Goal: Transaction & Acquisition: Obtain resource

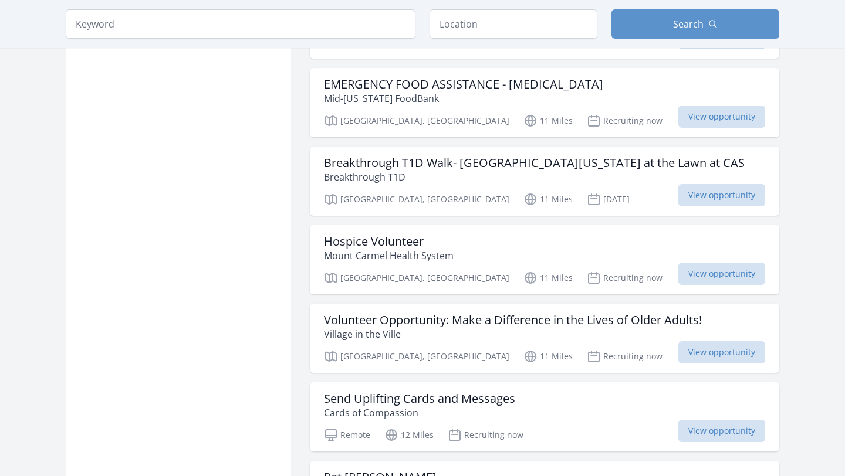
scroll to position [1160, 0]
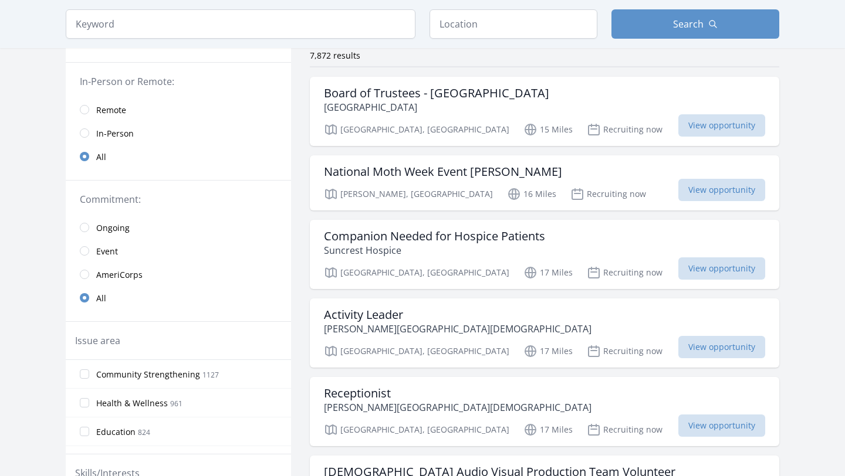
scroll to position [93, 0]
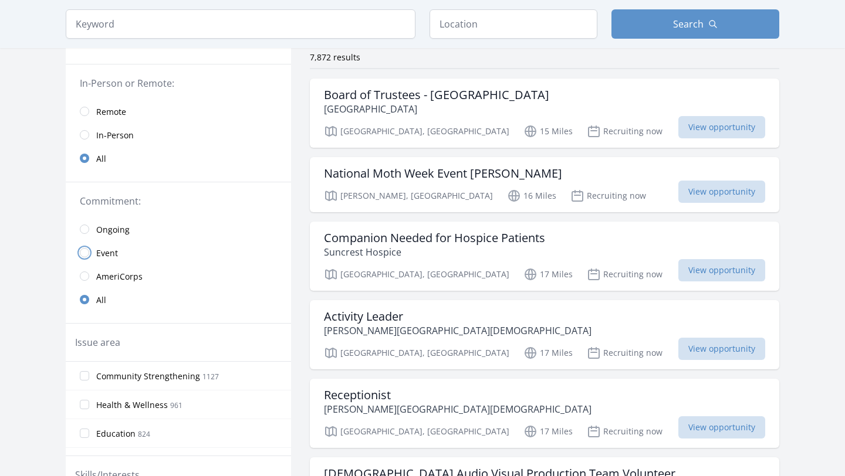
click at [86, 252] on input "radio" at bounding box center [84, 252] width 9 height 9
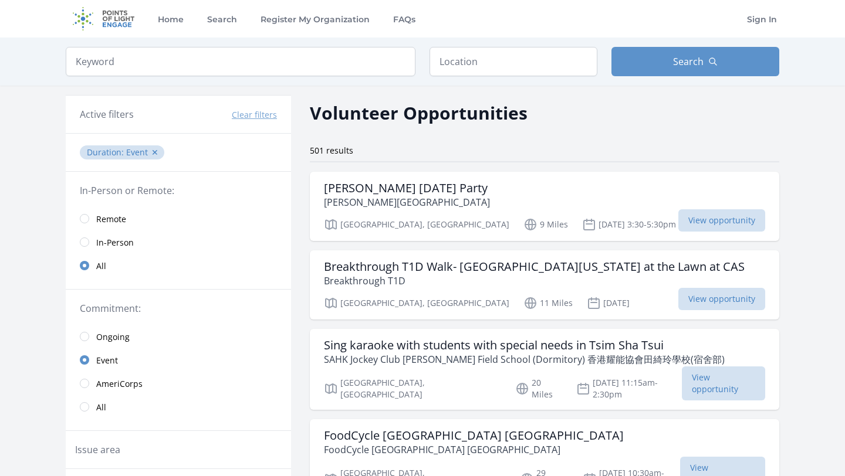
click at [90, 217] on link "Remote" at bounding box center [178, 218] width 225 height 23
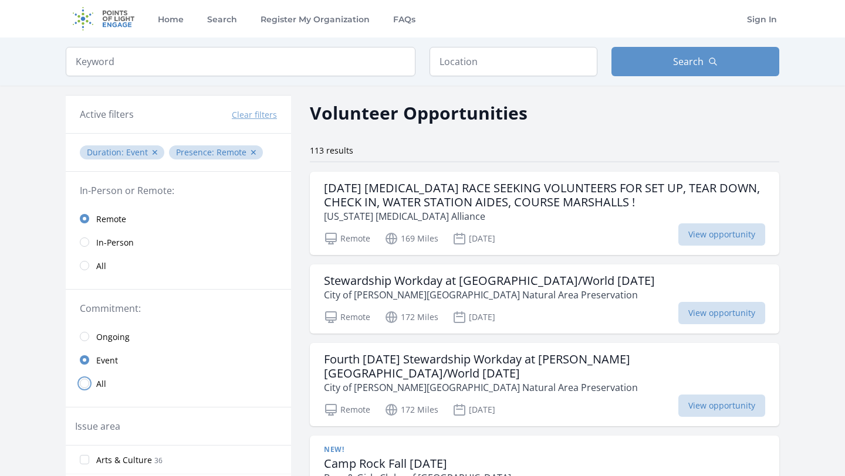
click at [86, 385] on input "radio" at bounding box center [84, 383] width 9 height 9
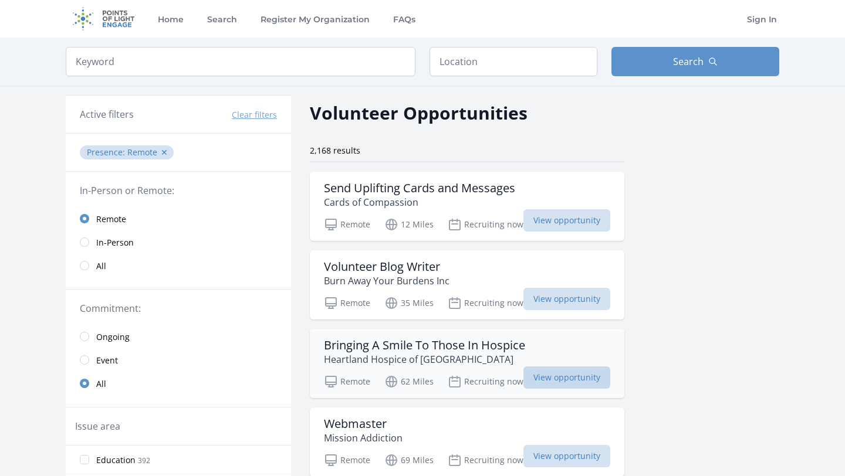
click at [575, 377] on span "View opportunity" at bounding box center [566, 378] width 87 height 22
click at [541, 216] on span "View opportunity" at bounding box center [566, 220] width 87 height 22
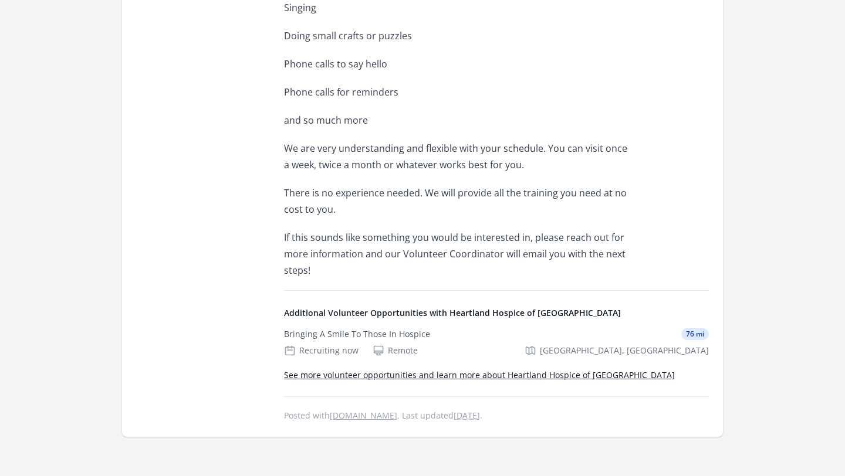
scroll to position [494, 0]
